Goal: Find specific page/section: Find specific page/section

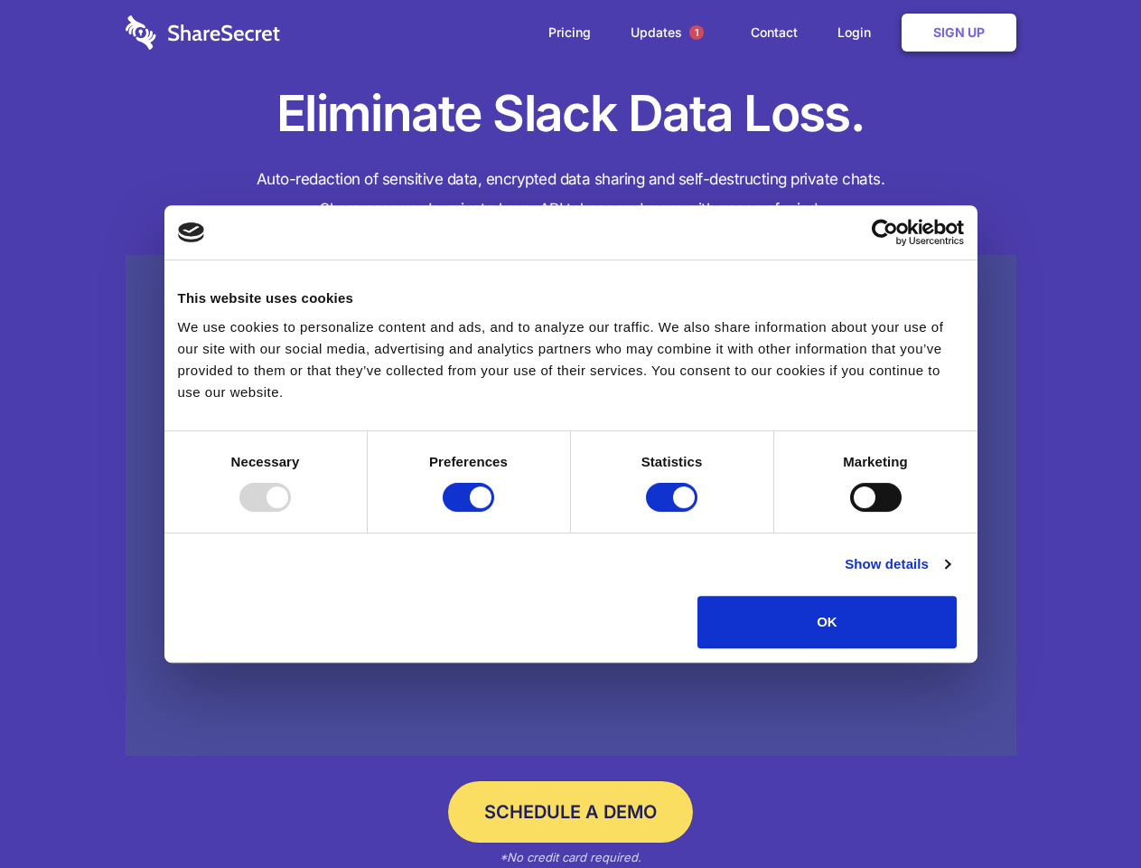
click at [291, 512] on div at bounding box center [265, 497] width 52 height 29
click at [494, 512] on input "Preferences" at bounding box center [469, 497] width 52 height 29
checkbox input "false"
click at [674, 512] on input "Statistics" at bounding box center [672, 497] width 52 height 29
checkbox input "false"
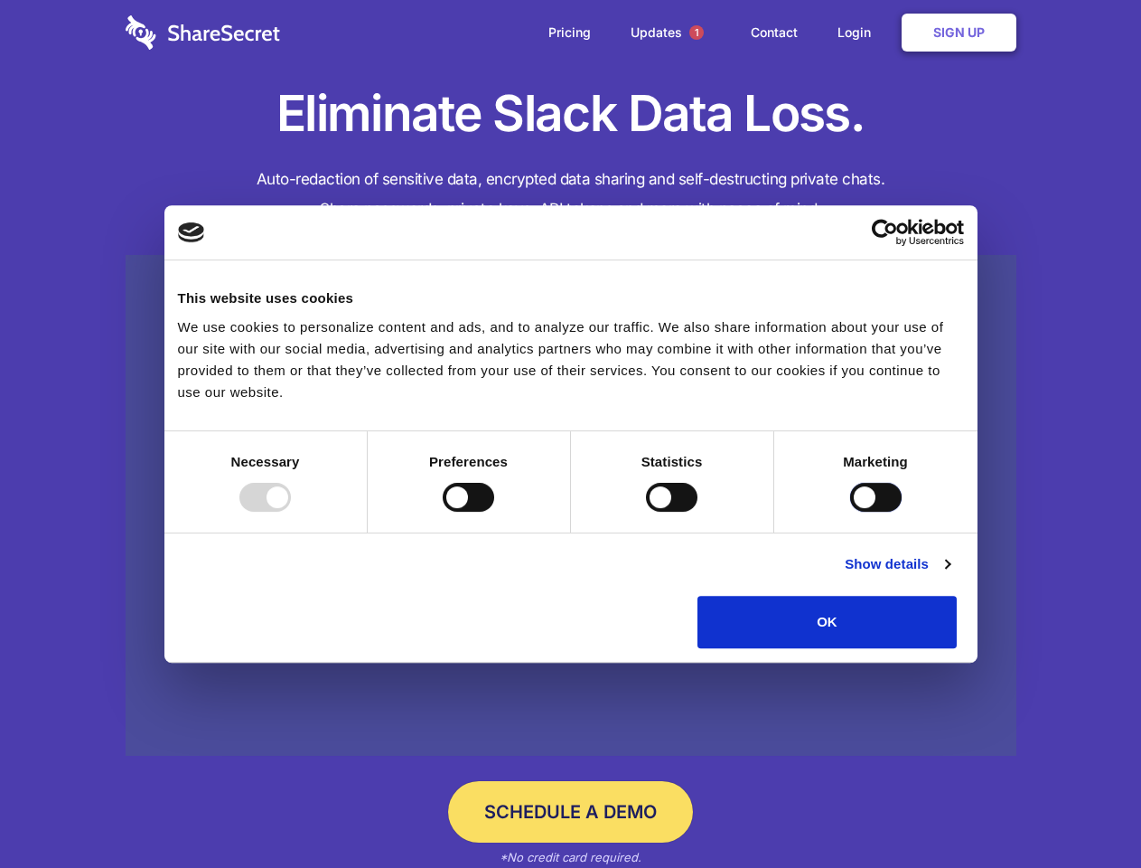
click at [850, 512] on input "Marketing" at bounding box center [876, 497] width 52 height 29
checkbox input "true"
click at [950, 575] on link "Show details" at bounding box center [897, 564] width 105 height 22
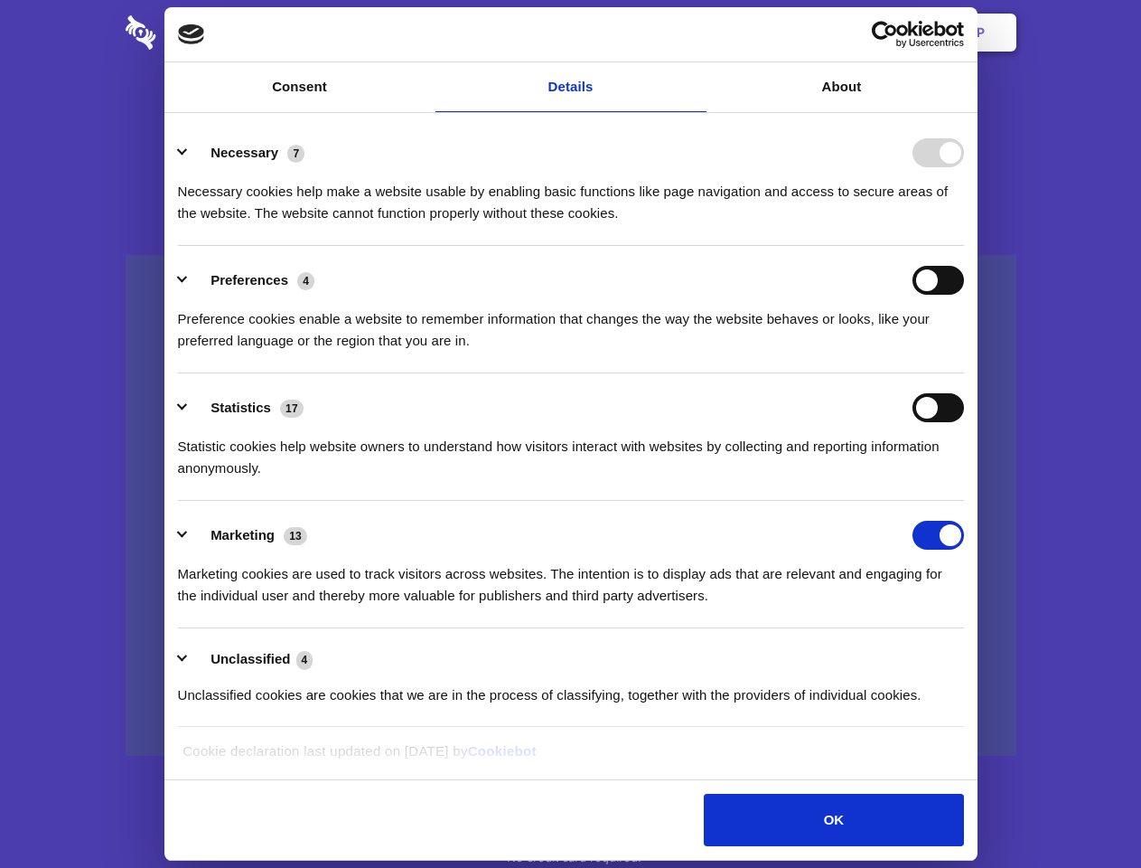
click at [964, 246] on li "Necessary 7 Necessary cookies help make a website usable by enabling basic func…" at bounding box center [571, 181] width 786 height 127
click at [696, 33] on span "1" at bounding box center [697, 32] width 14 height 14
